Goal: Register for event/course

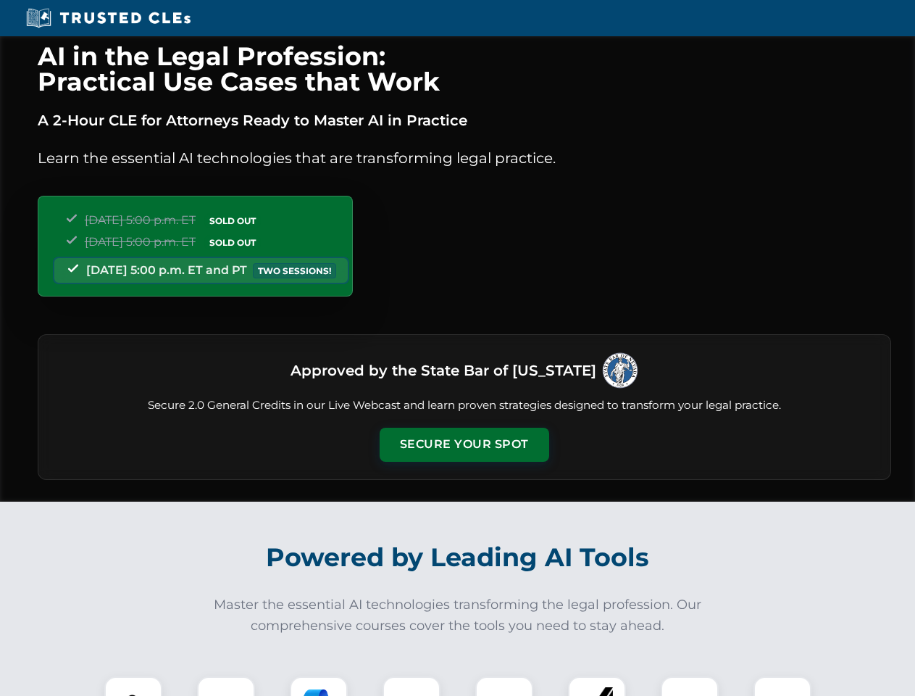
click at [464, 444] on button "Secure Your Spot" at bounding box center [465, 444] width 170 height 33
click at [133, 685] on img at bounding box center [133, 705] width 42 height 42
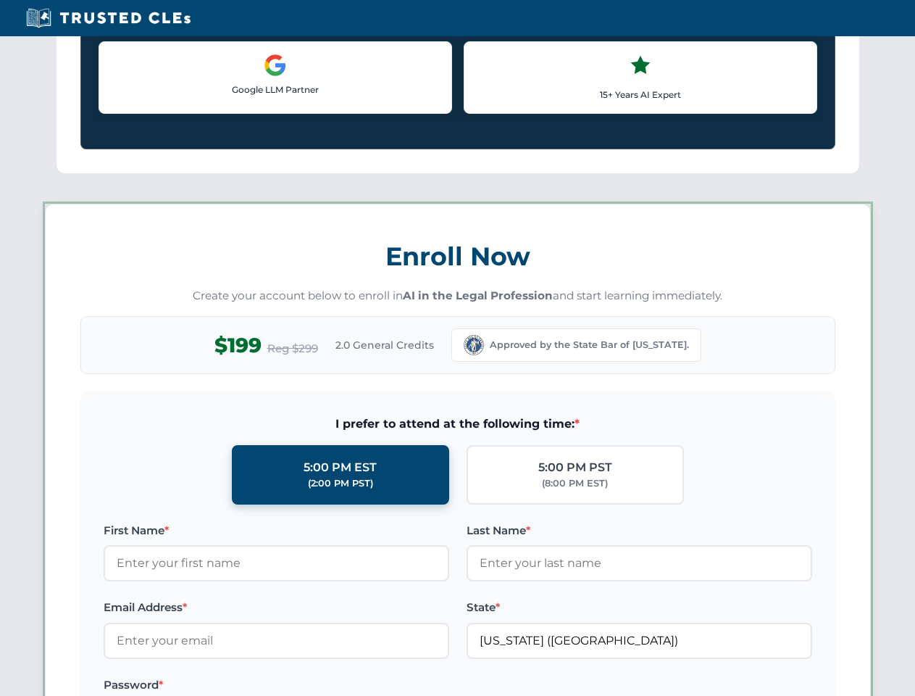
click at [319, 685] on label "Password *" at bounding box center [277, 684] width 346 height 17
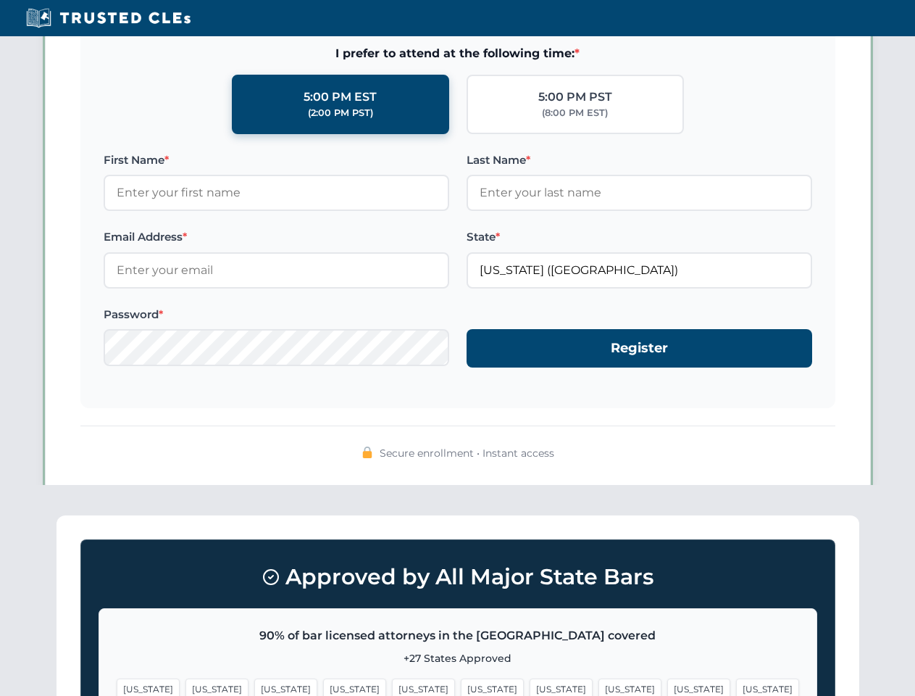
click at [667, 685] on span "[US_STATE]" at bounding box center [698, 688] width 63 height 21
